Goal: Task Accomplishment & Management: Use online tool/utility

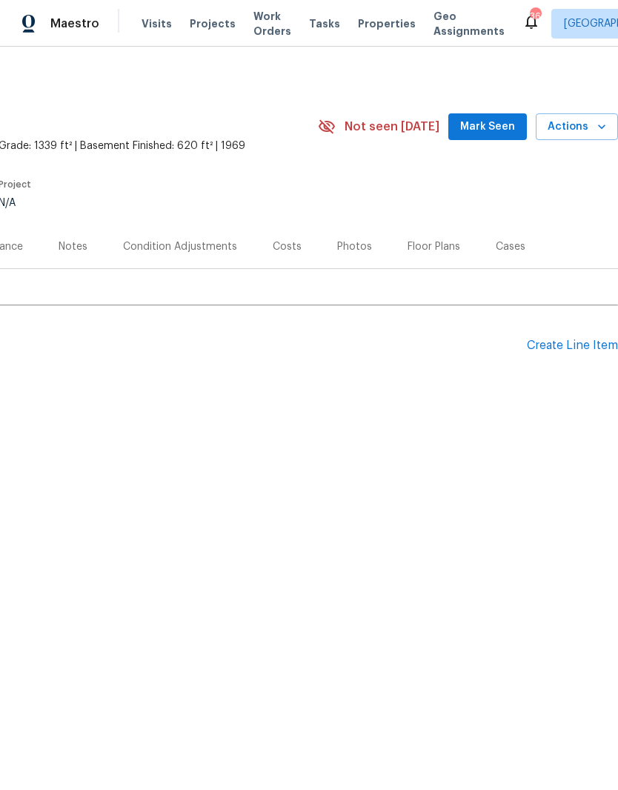
scroll to position [0, 219]
click at [437, 249] on div "Floor Plans" at bounding box center [434, 247] width 53 height 15
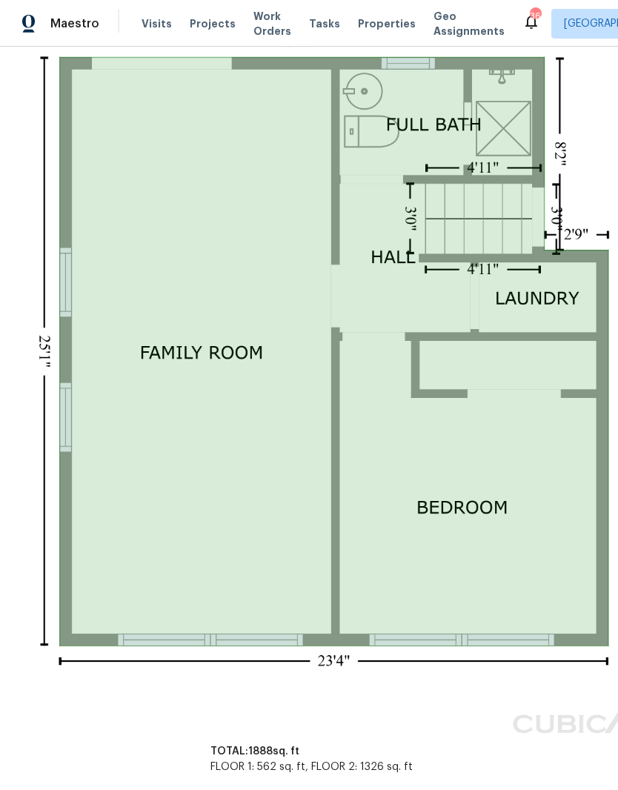
scroll to position [370, 115]
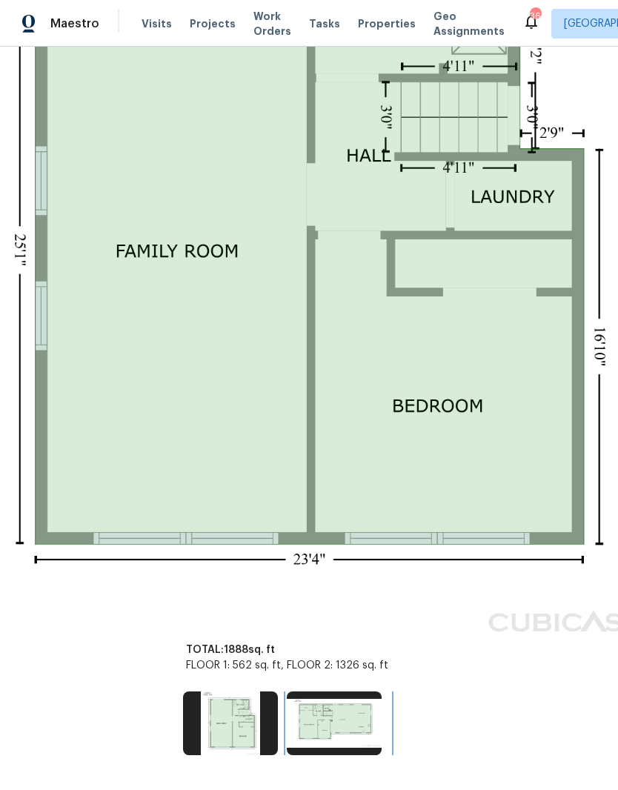
click at [357, 523] on img at bounding box center [334, 724] width 95 height 64
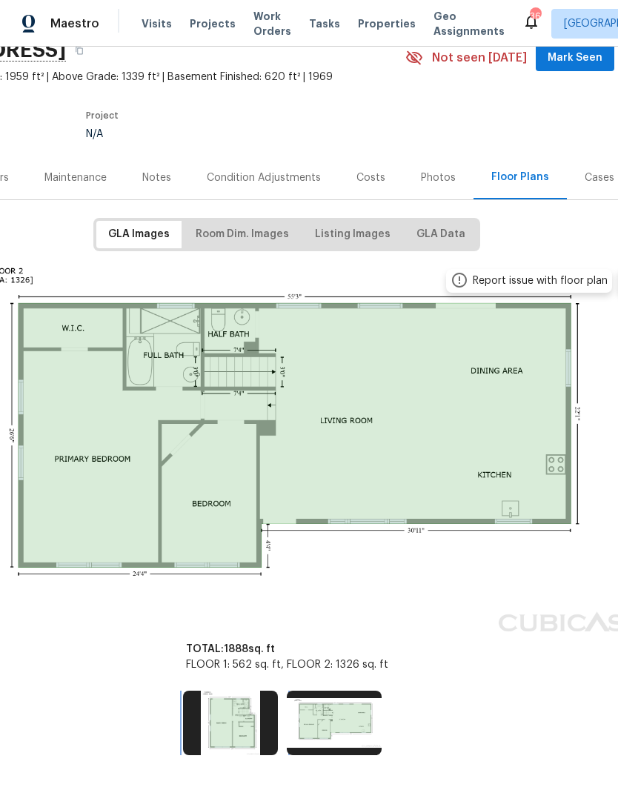
click at [222, 523] on img at bounding box center [230, 723] width 95 height 64
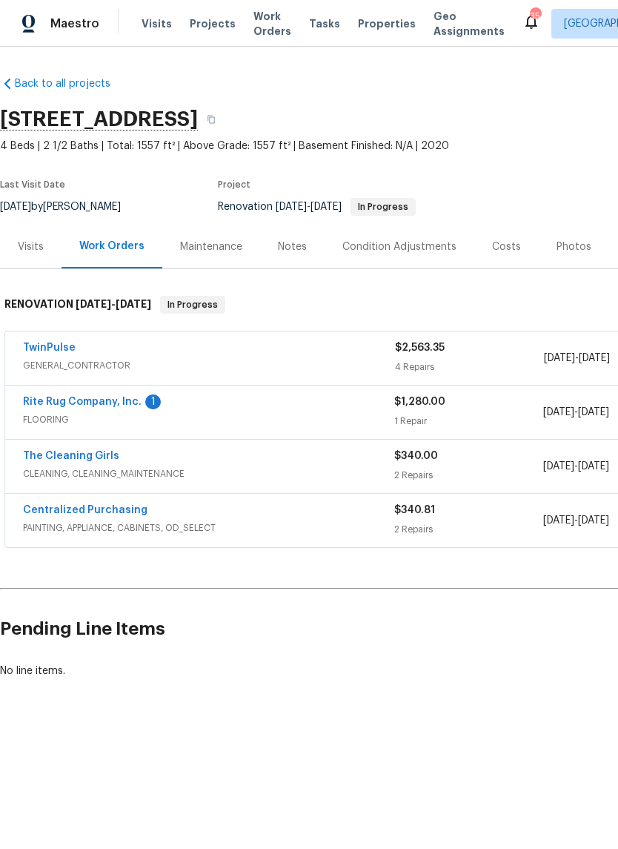
click at [63, 403] on link "Rite Rug Company, Inc." at bounding box center [82, 402] width 119 height 10
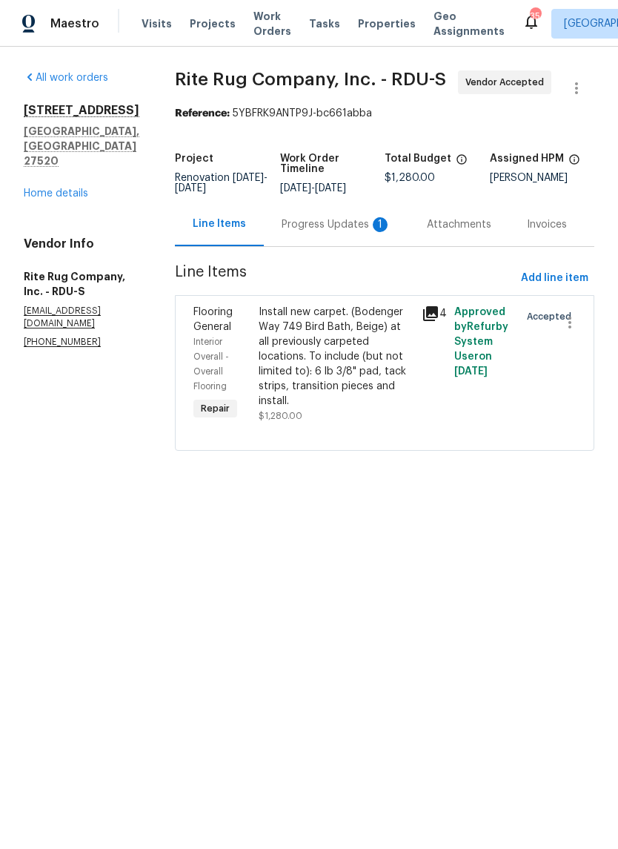
click at [371, 243] on div "Progress Updates 1" at bounding box center [336, 224] width 145 height 44
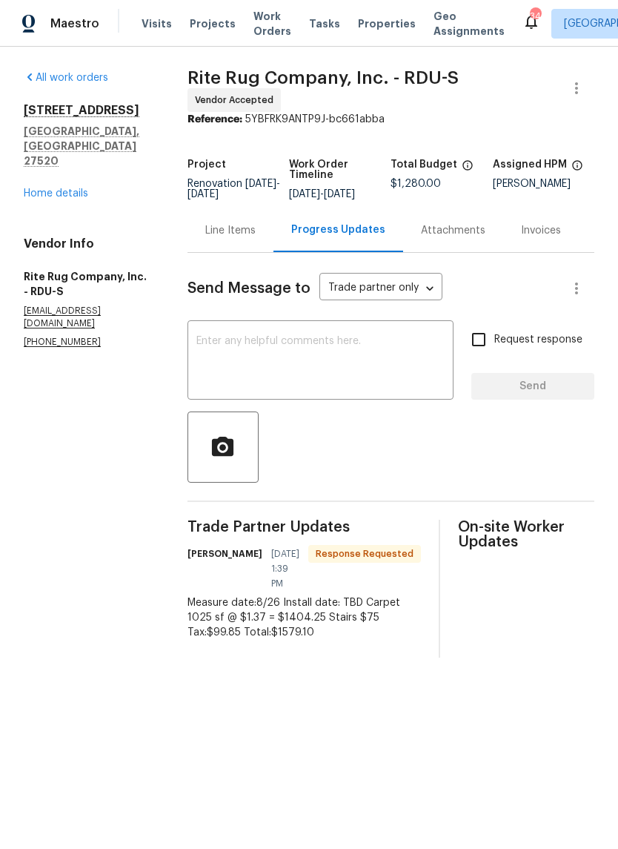
click at [252, 238] on div "Line Items" at bounding box center [230, 230] width 50 height 15
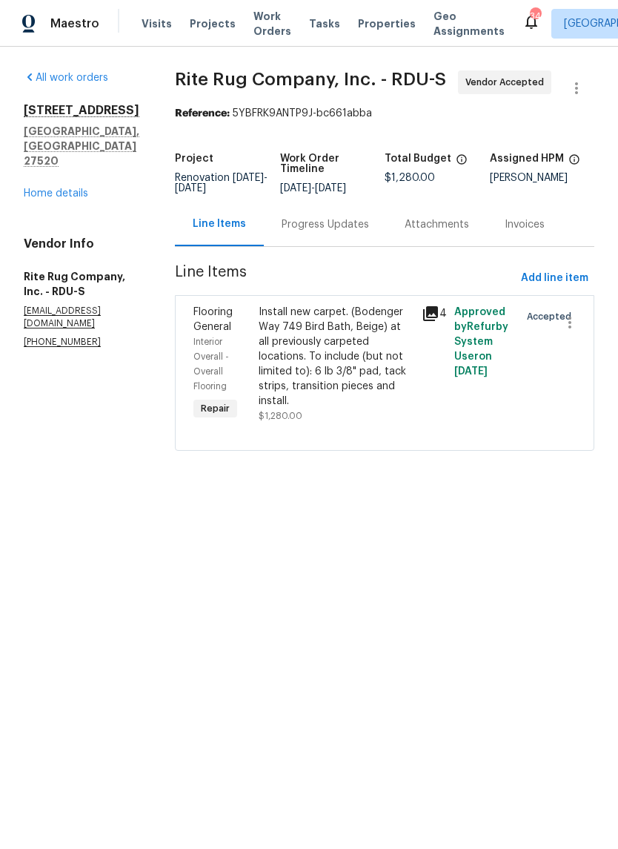
click at [369, 379] on div "Install new carpet. (Bodenger Way 749 Bird Bath, Beige) at all previously carpe…" at bounding box center [336, 357] width 154 height 104
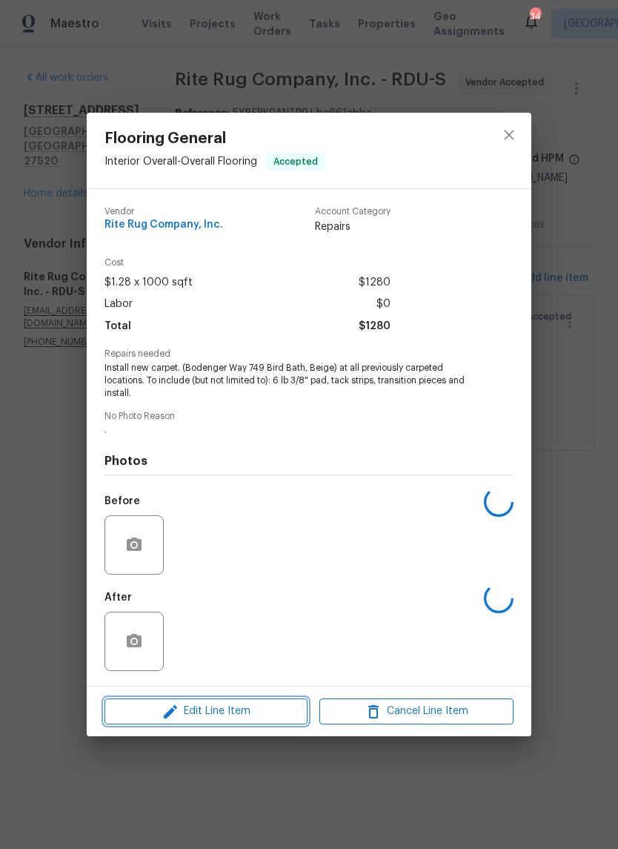
click at [269, 715] on span "Edit Line Item" at bounding box center [206, 711] width 194 height 19
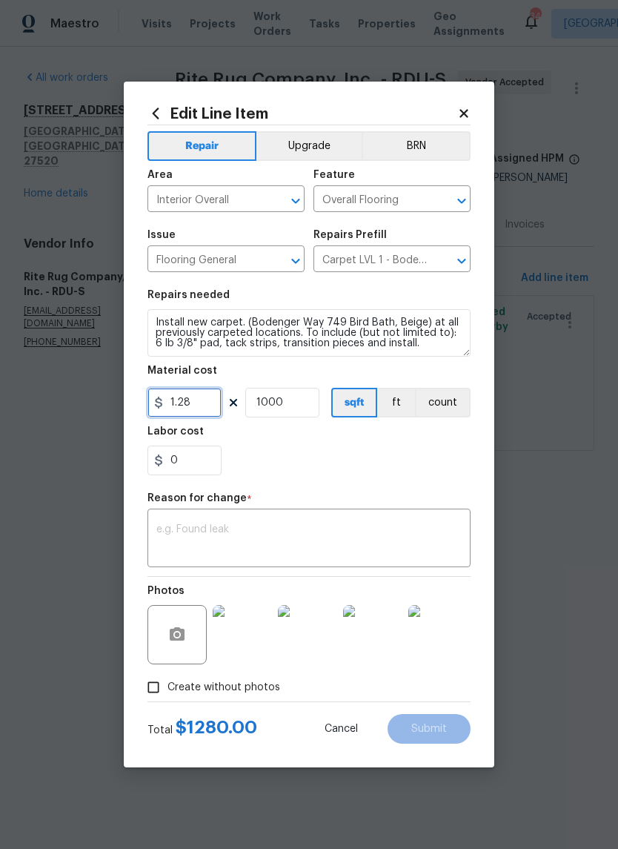
click at [208, 404] on input "1.28" at bounding box center [185, 403] width 74 height 30
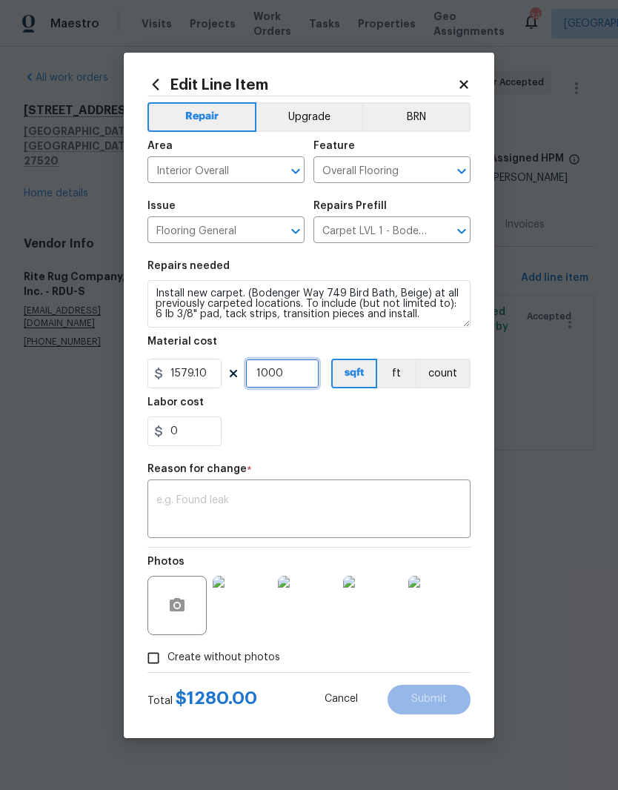
click at [297, 389] on input "1000" at bounding box center [282, 374] width 74 height 30
type input "1579.1"
type input "1"
click at [386, 429] on div "0" at bounding box center [309, 432] width 323 height 30
click at [331, 503] on textarea at bounding box center [308, 510] width 305 height 31
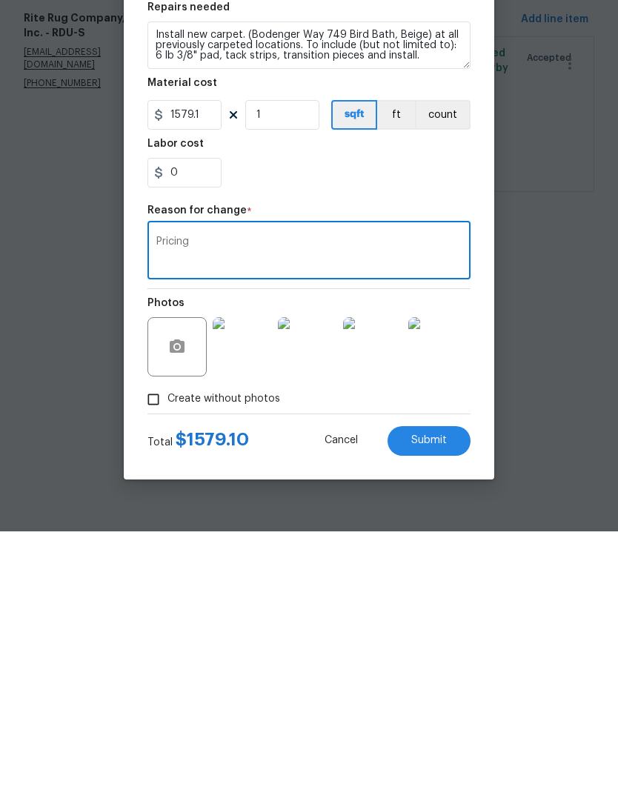
type textarea "Pricing"
click at [443, 685] on button "Submit" at bounding box center [429, 700] width 83 height 30
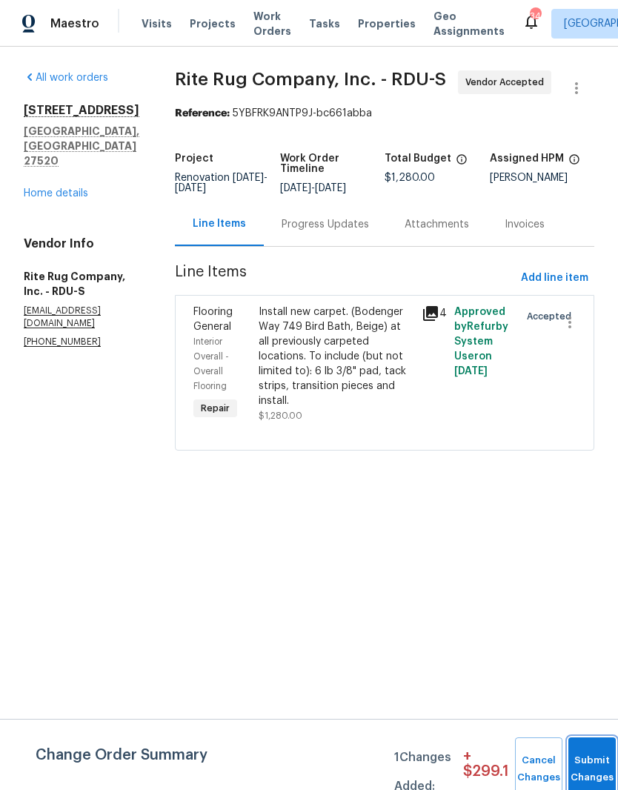
click at [595, 766] on button "Submit Changes" at bounding box center [592, 770] width 47 height 64
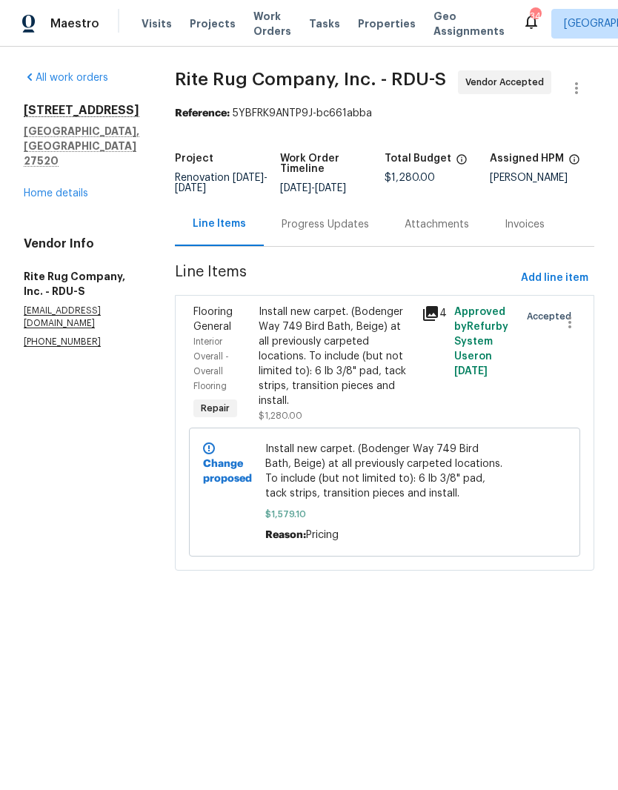
click at [35, 188] on link "Home details" at bounding box center [56, 193] width 65 height 10
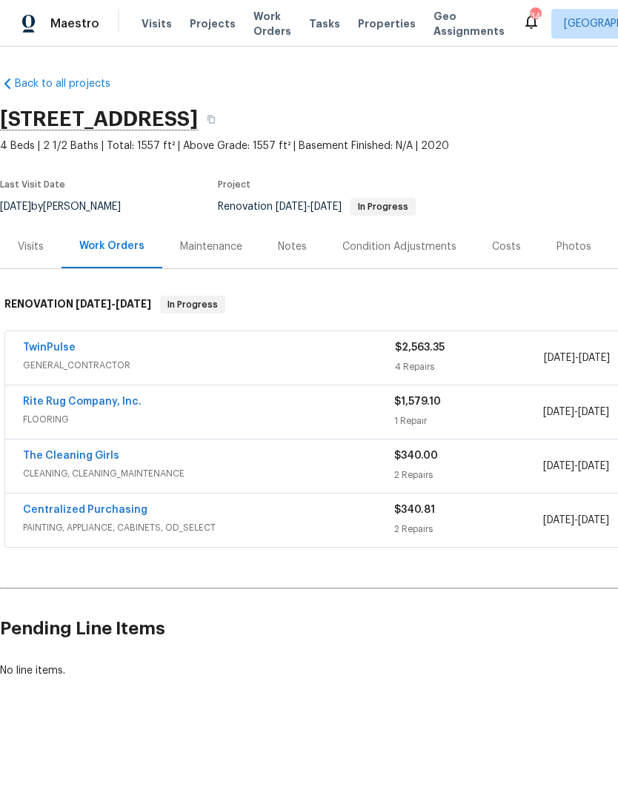
click at [509, 254] on div "Costs" at bounding box center [507, 247] width 65 height 44
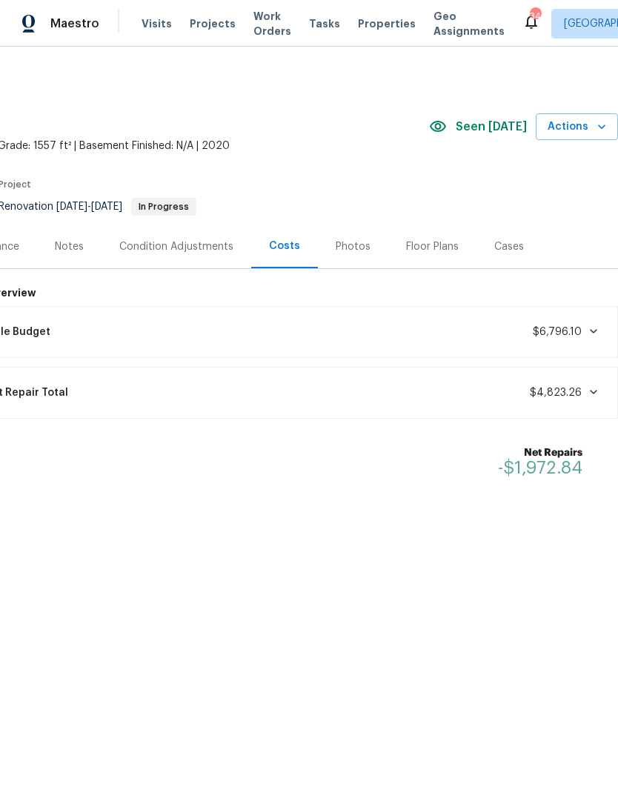
scroll to position [0, 219]
